Goal: Information Seeking & Learning: Learn about a topic

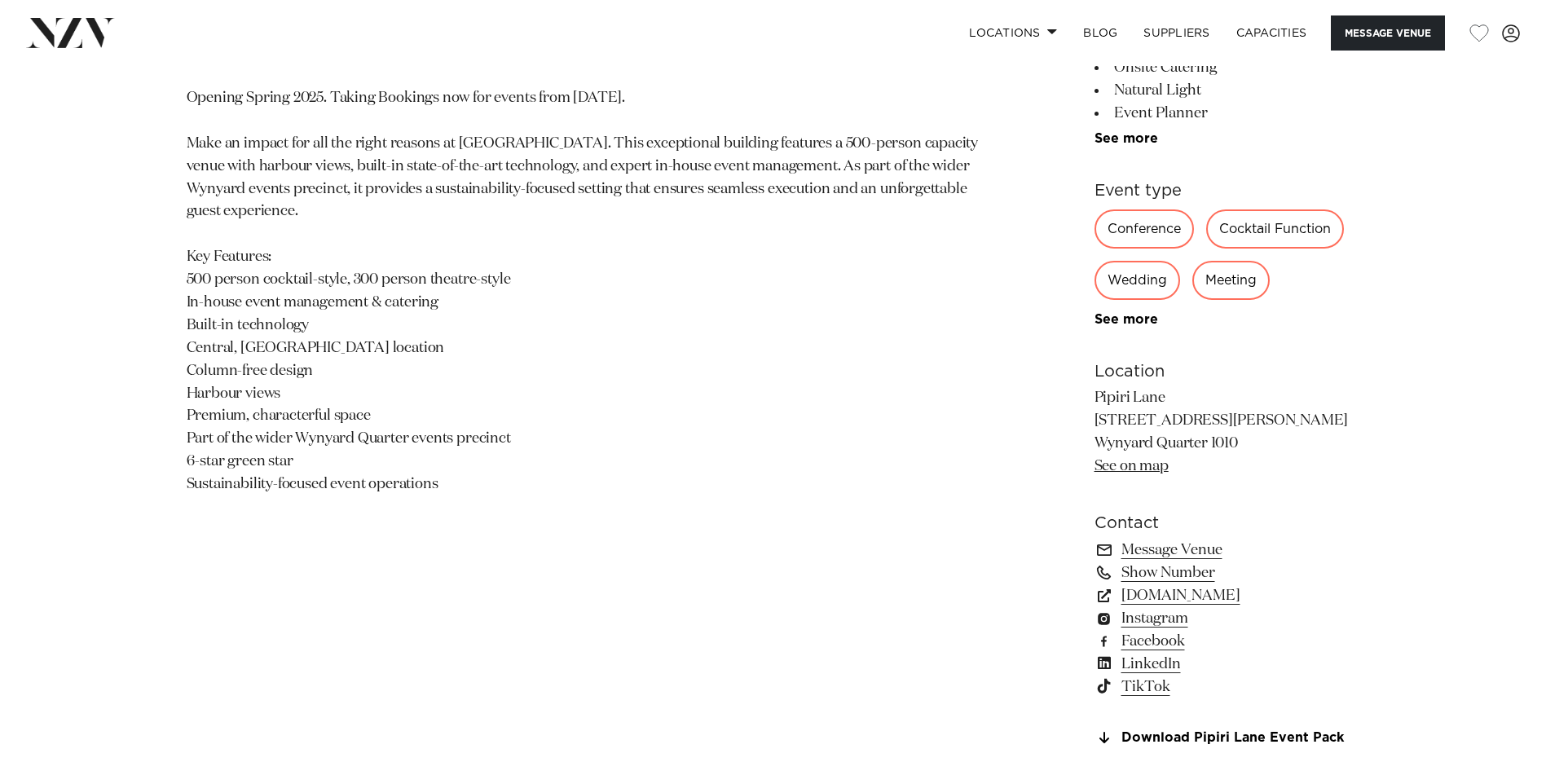
scroll to position [977, 0]
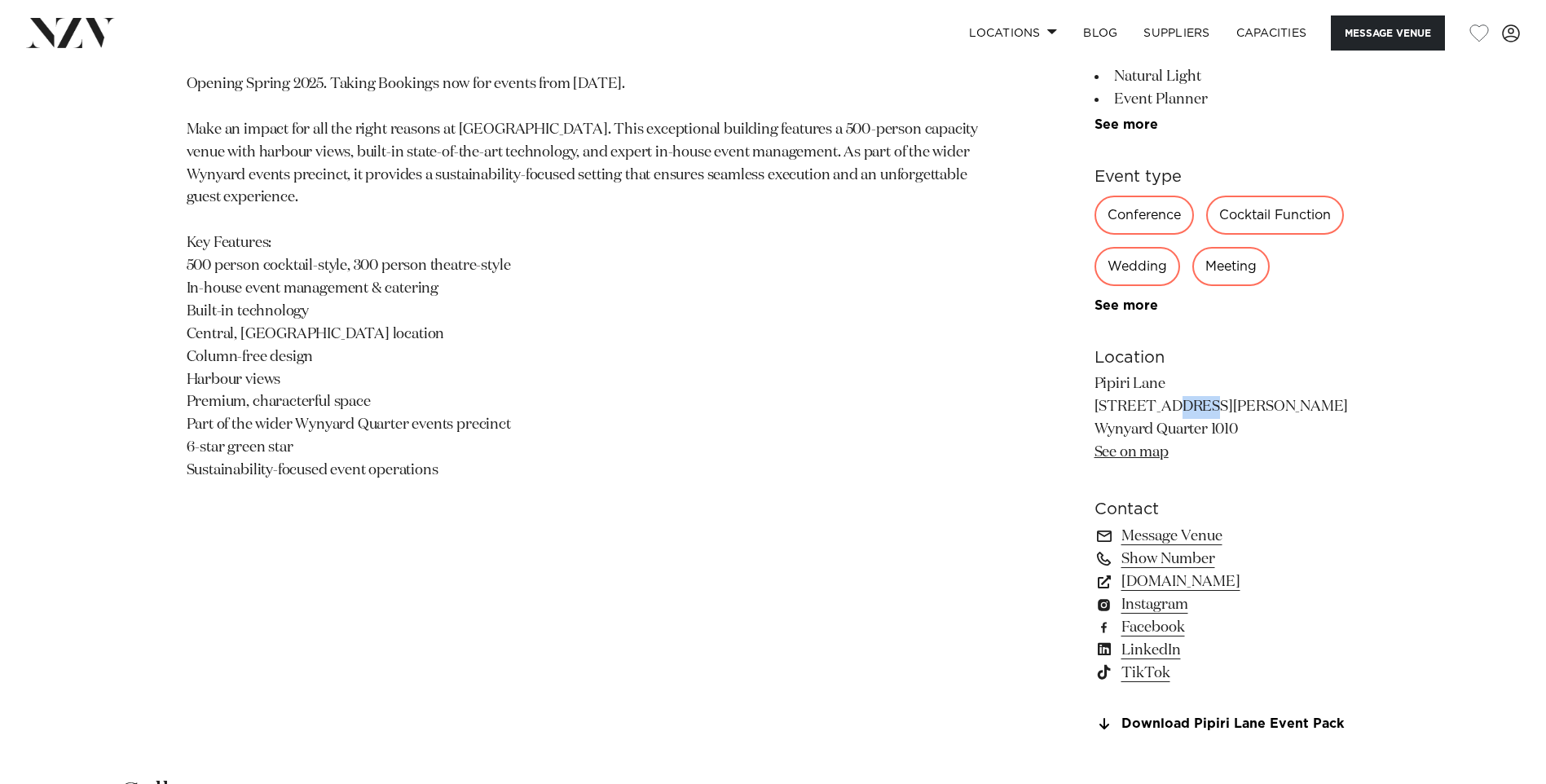
drag, startPoint x: 1097, startPoint y: 406, endPoint x: 1132, endPoint y: 406, distance: 35.0
click at [1132, 406] on p "Pipiri Lane [STREET_ADDRESS][PERSON_NAME] [GEOGRAPHIC_DATA] See on map" at bounding box center [1227, 419] width 265 height 92
drag, startPoint x: 1132, startPoint y: 406, endPoint x: 1078, endPoint y: 463, distance: 78.5
click at [1078, 463] on div "Auckland Generator Pipiri Lane Big Impact Events. Small Footprint. Opening Spri…" at bounding box center [773, 314] width 1387 height 873
click at [1123, 449] on link "See on map" at bounding box center [1131, 452] width 74 height 15
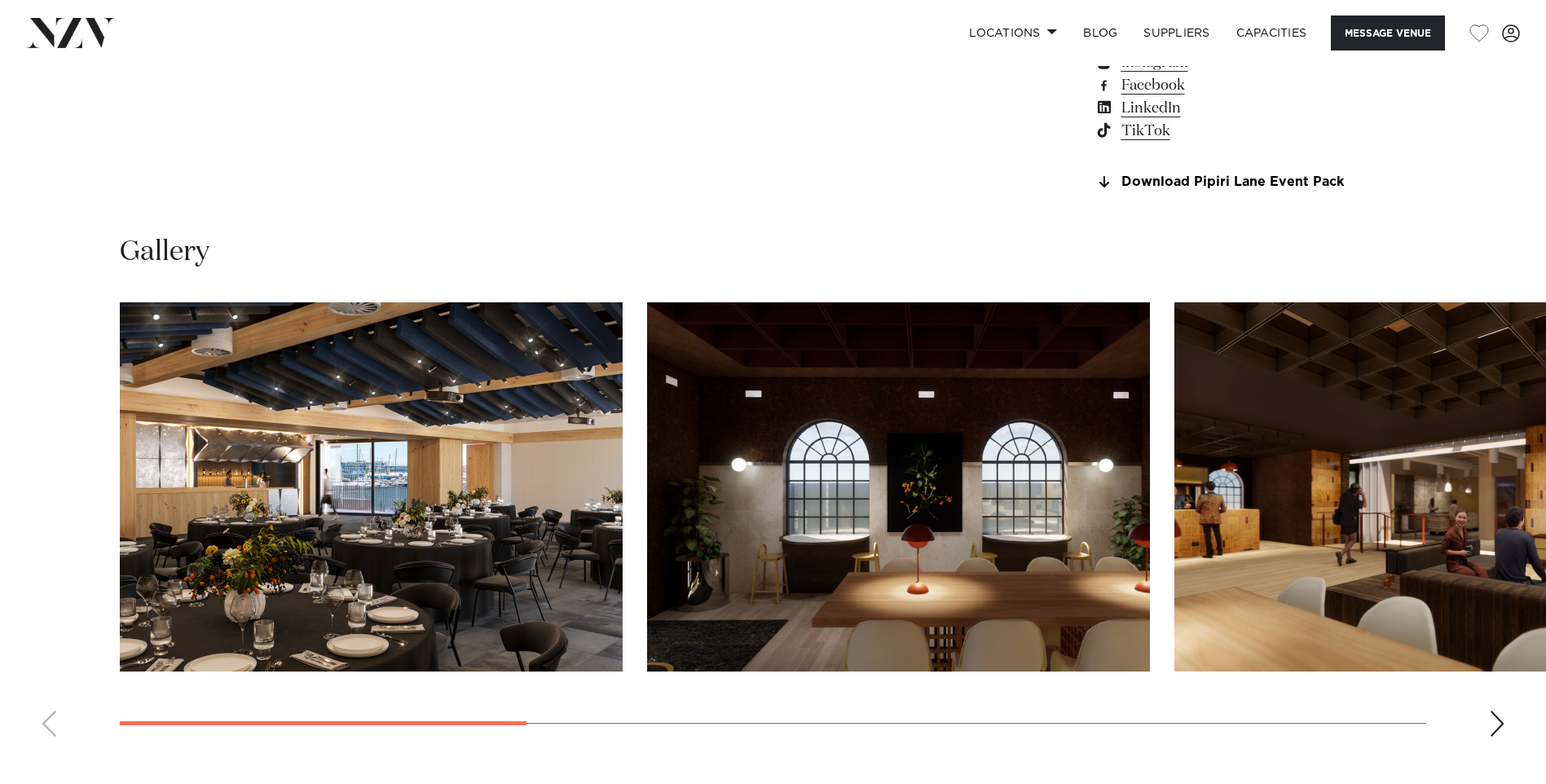
scroll to position [1547, 0]
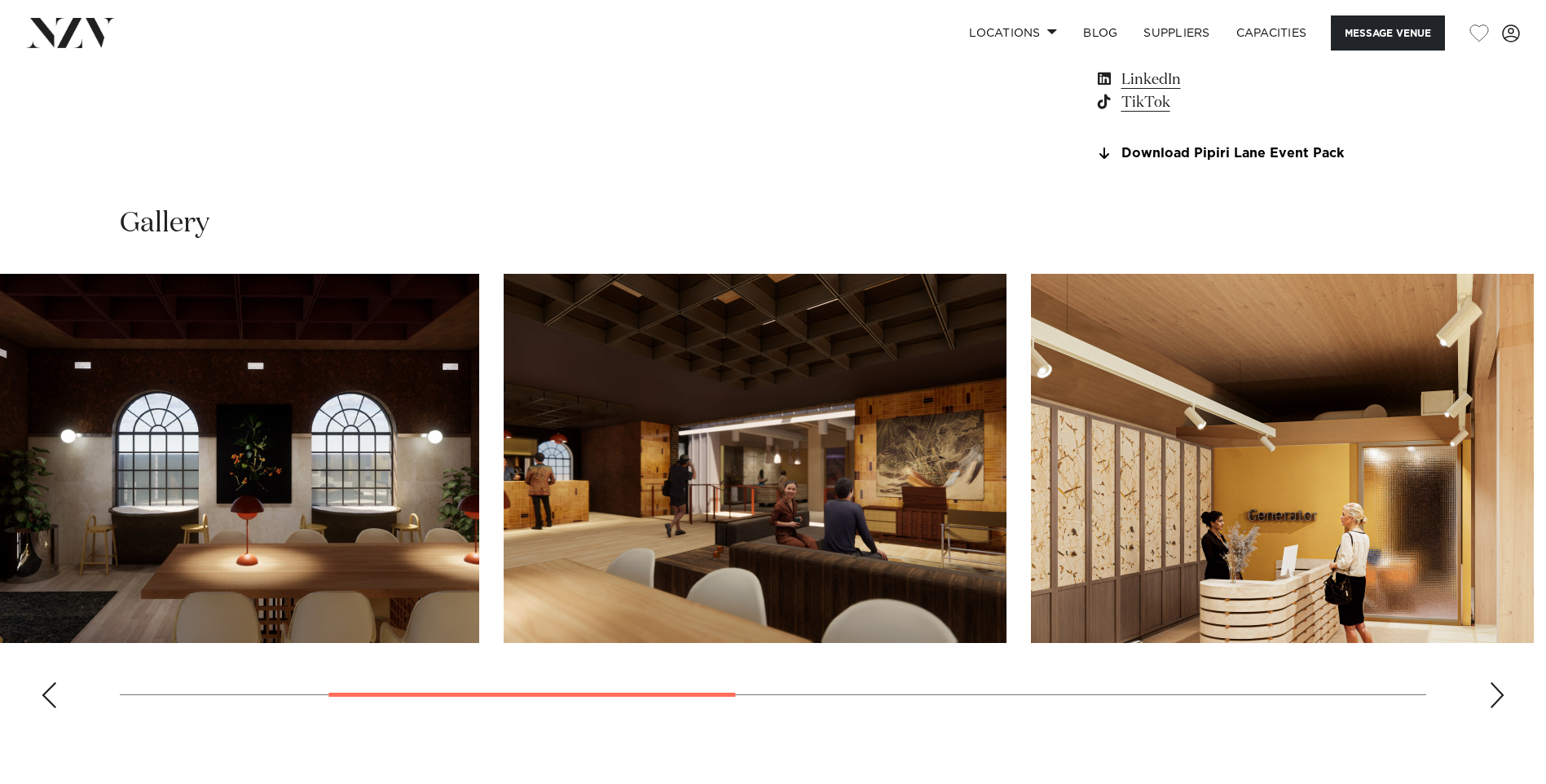
click at [722, 491] on img "3 / 8" at bounding box center [755, 458] width 503 height 369
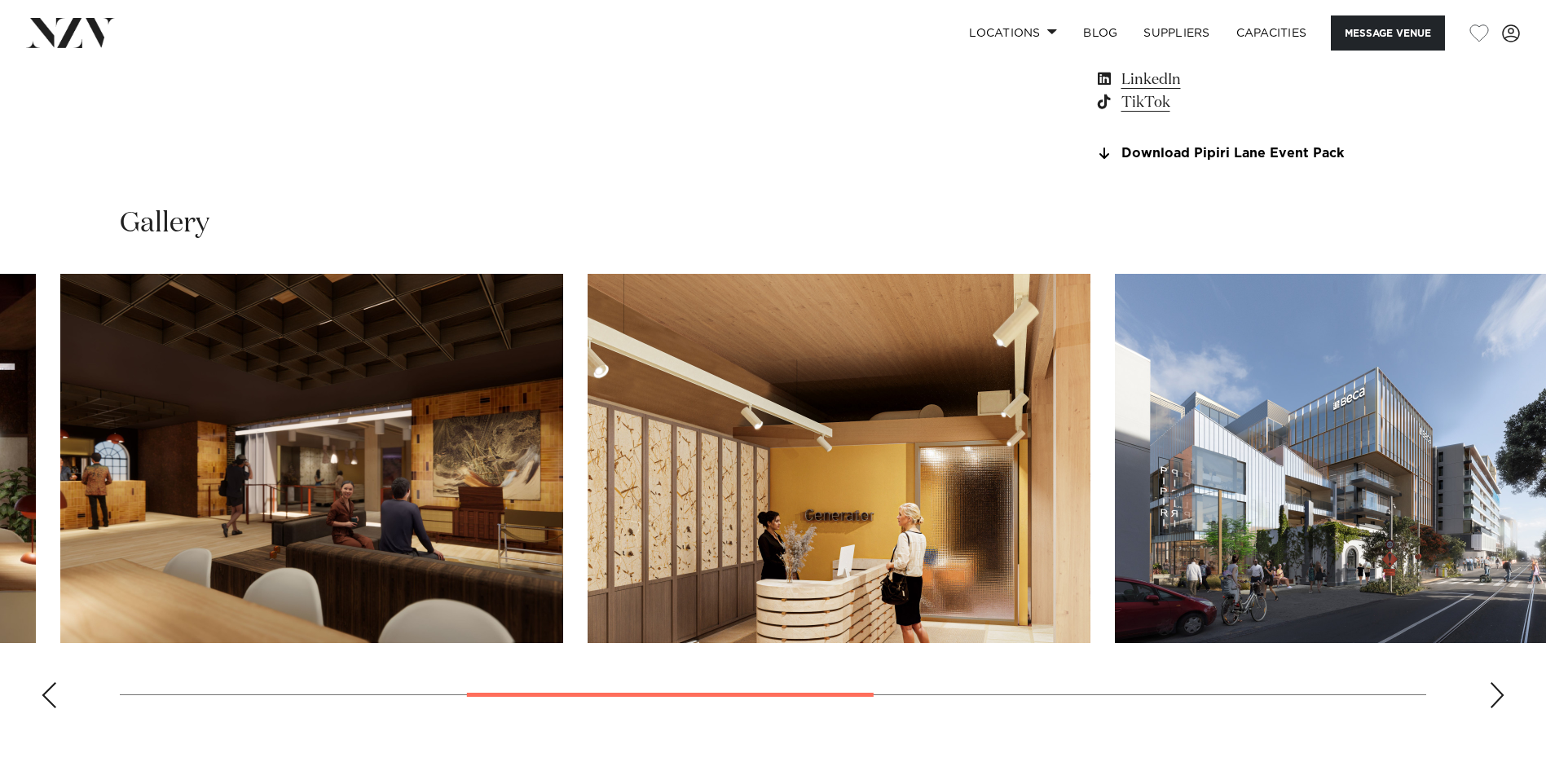
click at [673, 466] on img "4 / 8" at bounding box center [839, 458] width 503 height 369
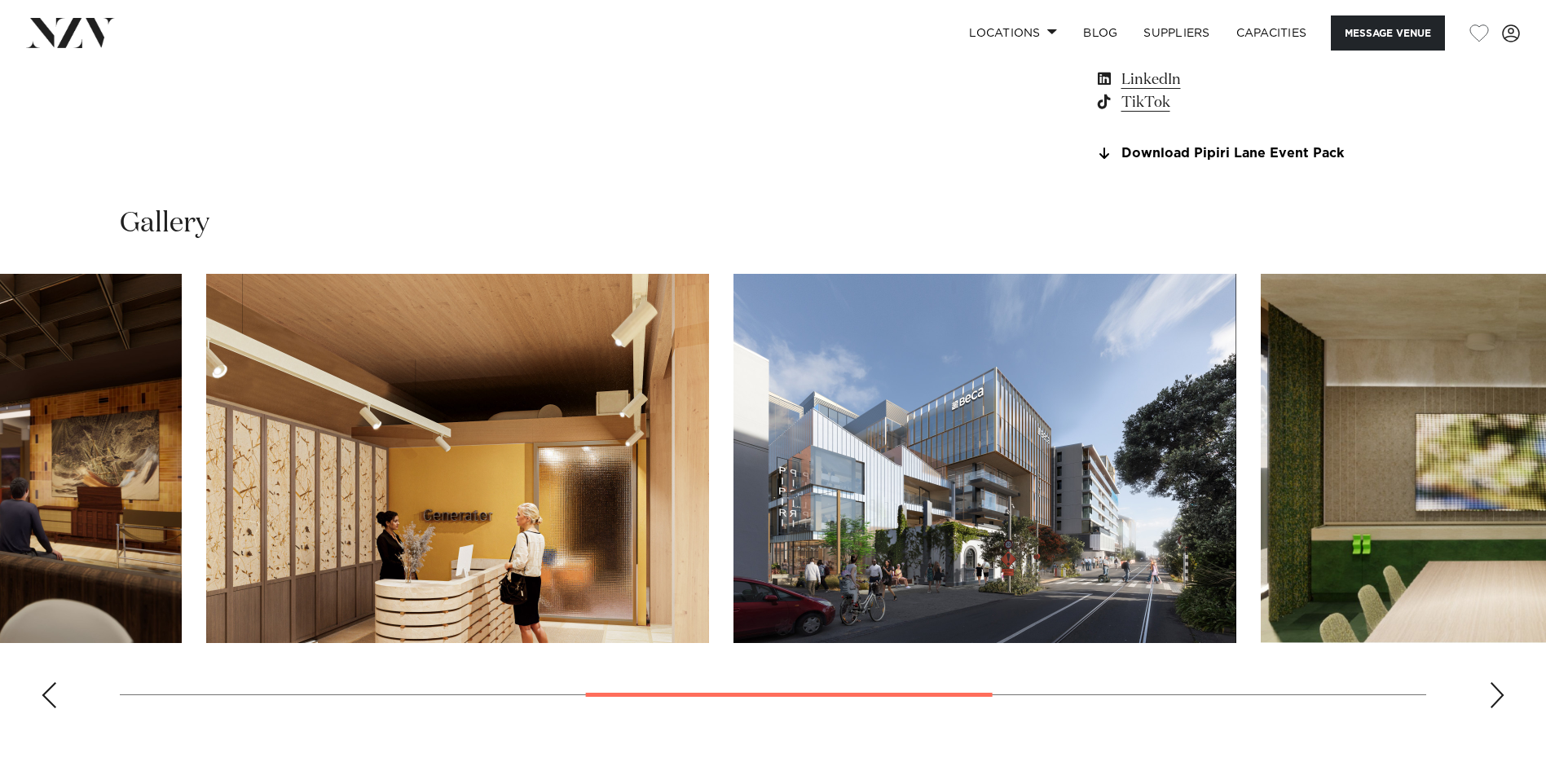
click at [748, 463] on img "5 / 8" at bounding box center [985, 458] width 503 height 369
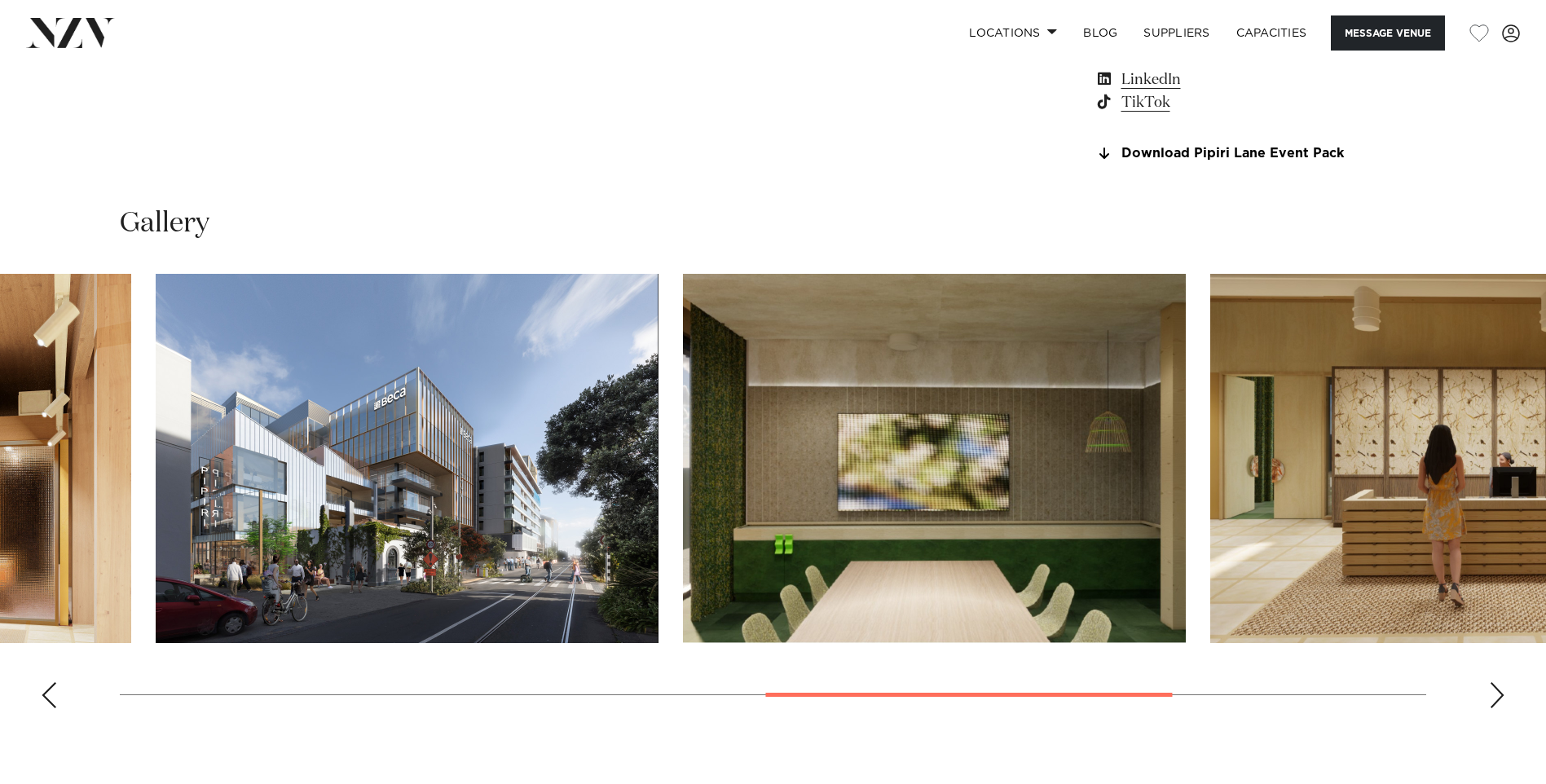
click at [474, 450] on img "5 / 8" at bounding box center [408, 458] width 503 height 369
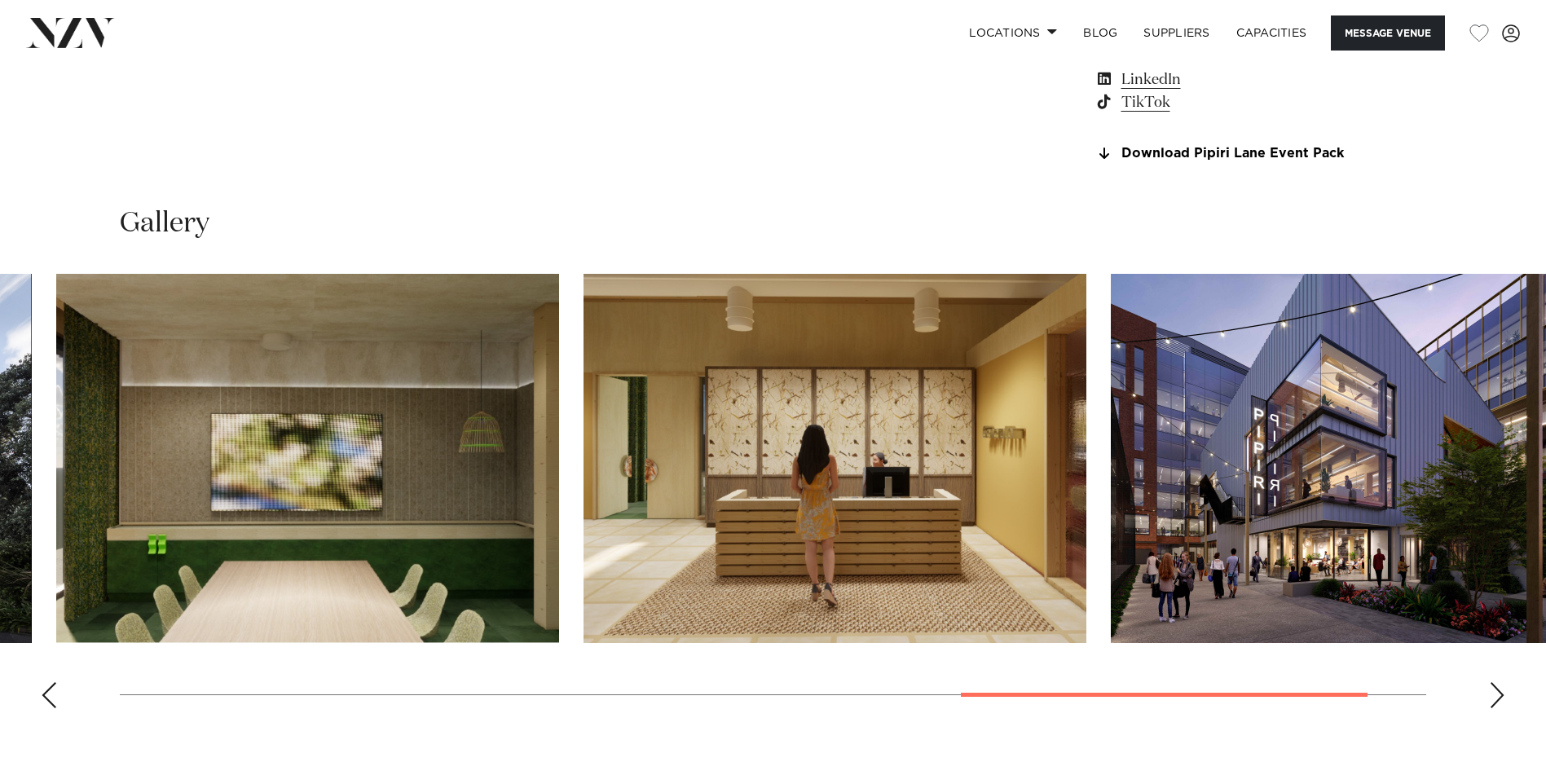
click at [384, 449] on img "6 / 8" at bounding box center [308, 458] width 503 height 369
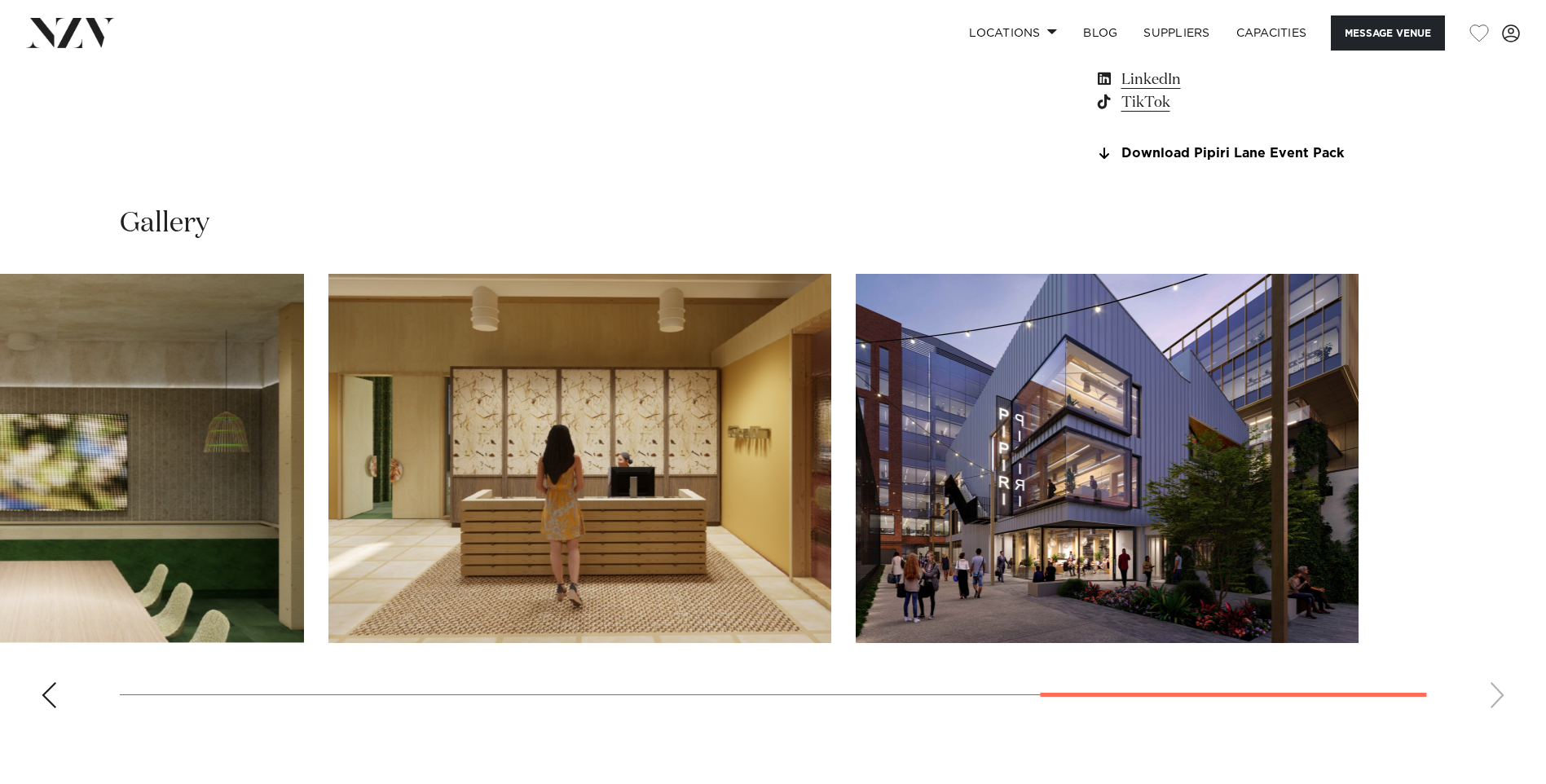
click at [753, 458] on swiper-container at bounding box center [773, 497] width 1546 height 448
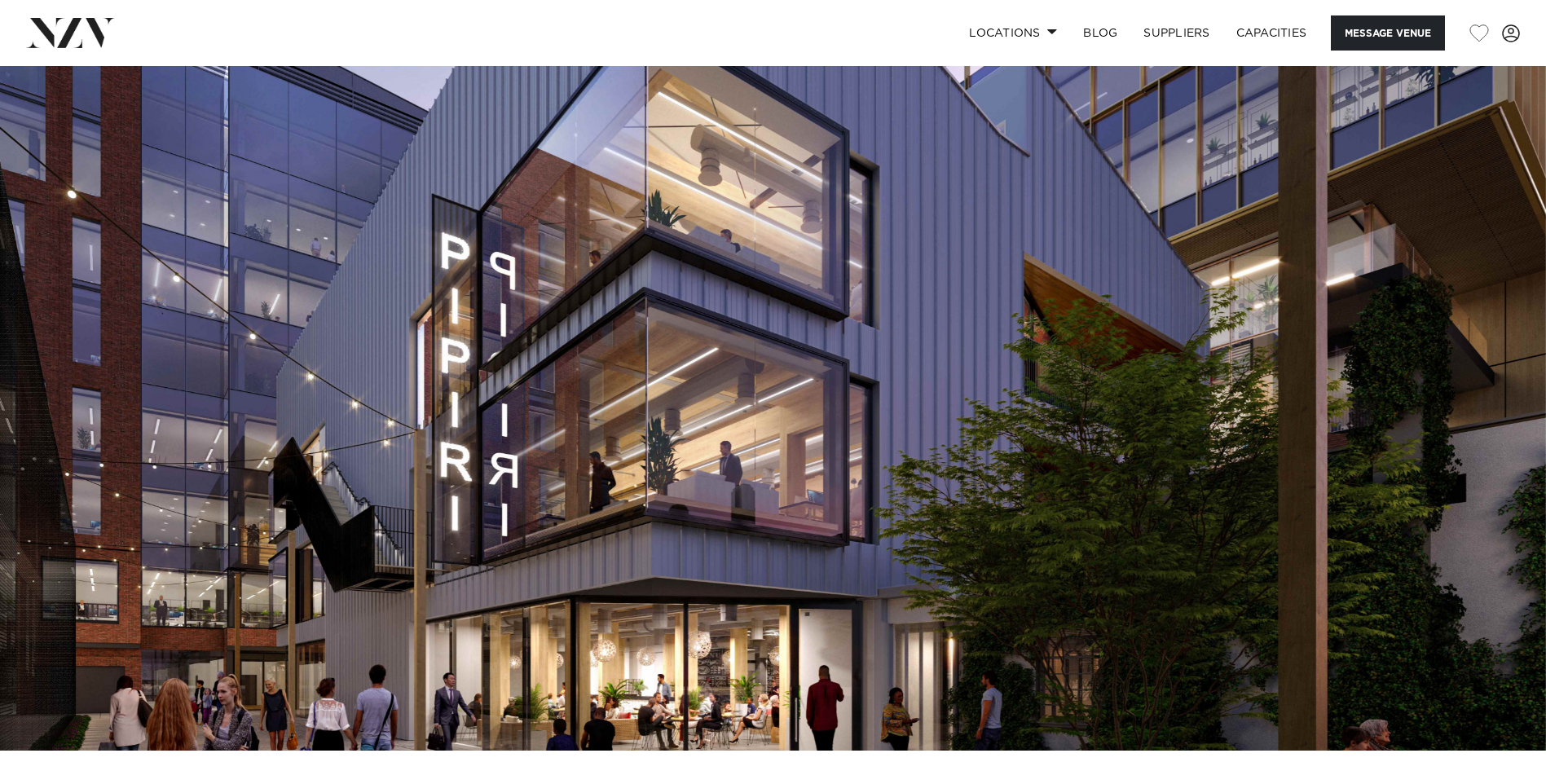
scroll to position [0, 0]
